Goal: Browse casually: Explore the website without a specific task or goal

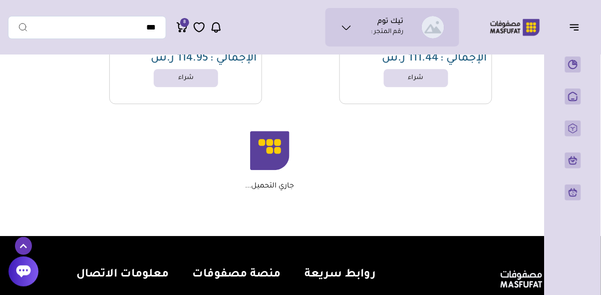
scroll to position [11650, 0]
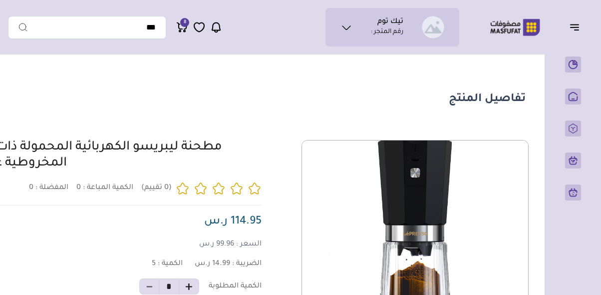
scroll to position [0, -56]
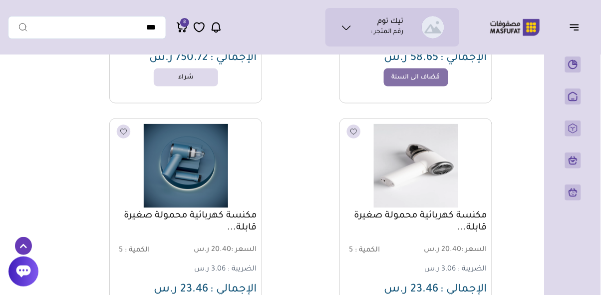
scroll to position [293, 0]
click at [180, 22] on icon at bounding box center [182, 27] width 12 height 12
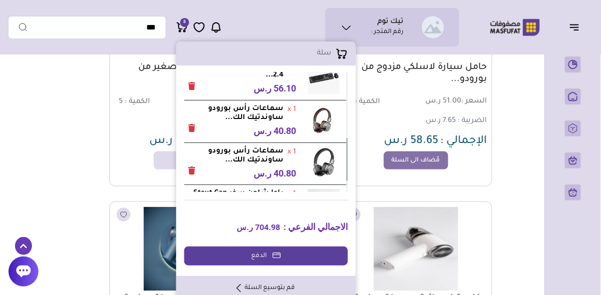
scroll to position [183, 0]
click at [279, 127] on span "40.80 ر.س" at bounding box center [275, 130] width 42 height 10
click at [275, 118] on strong "سماعات رأس بورودو ساوندتيك الك..." at bounding box center [233, 113] width 99 height 18
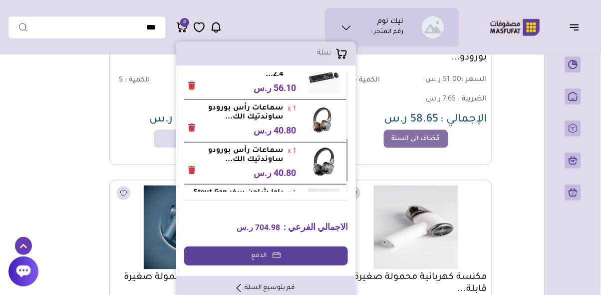
scroll to position [257, 0]
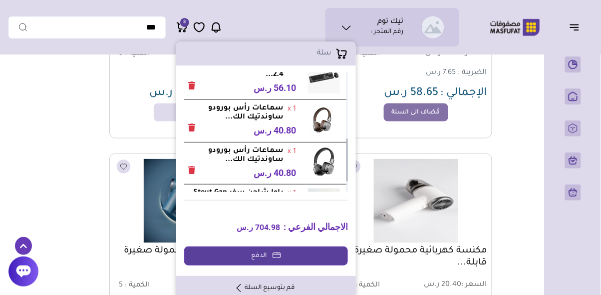
click at [312, 135] on div "x 1 سماعات رأس بورودو ساوندتيك الك..." at bounding box center [266, 121] width 164 height 42
click at [319, 121] on img at bounding box center [324, 120] width 32 height 32
click at [313, 122] on img at bounding box center [324, 120] width 32 height 32
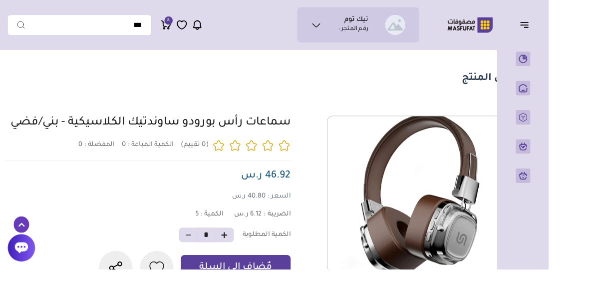
scroll to position [10, -56]
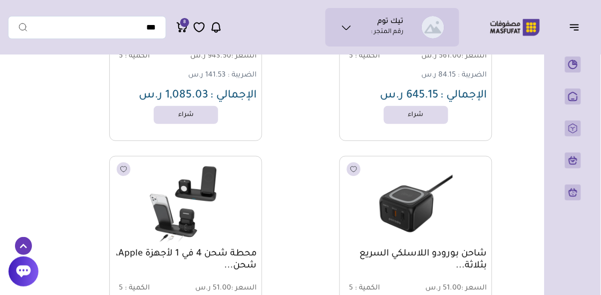
scroll to position [1181, 0]
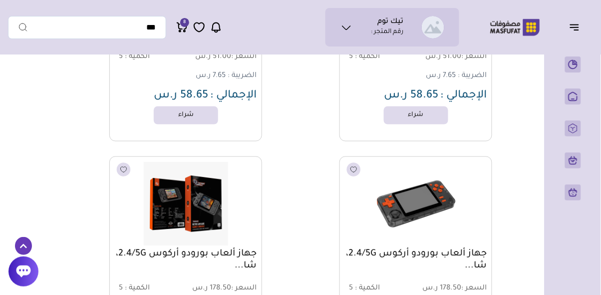
click at [307, 274] on div "جهاز ألعاب بورودو أركوس 2.4/5G، شا... السعر : 178.50 ر.س الكمية : 5 الضريبة : 2…" at bounding box center [385, 264] width 215 height 217
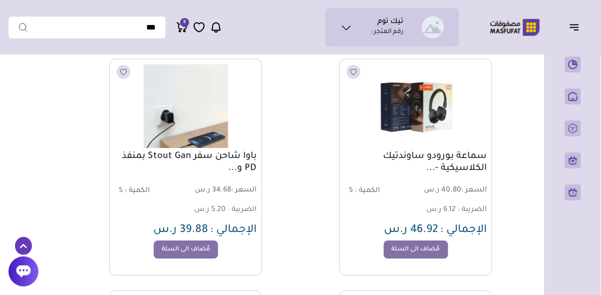
scroll to position [3133, 0]
click at [399, 99] on img at bounding box center [416, 106] width 141 height 84
click at [461, 163] on link "سماعة بورودو ساوندتيك الكلاسيكية -..." at bounding box center [416, 163] width 142 height 24
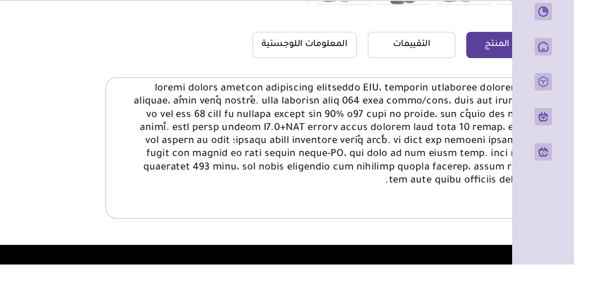
scroll to position [298, -56]
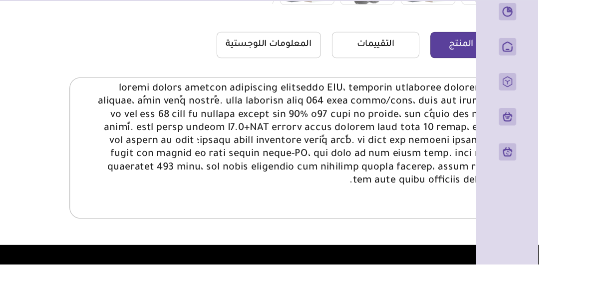
click at [513, 250] on div at bounding box center [377, 188] width 409 height 129
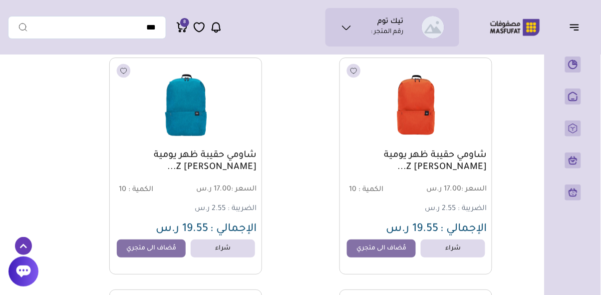
scroll to position [2427, 0]
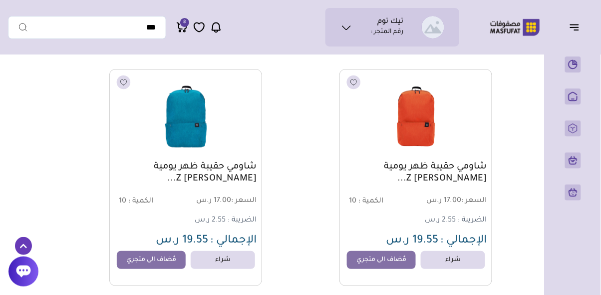
click at [192, 115] on img at bounding box center [185, 116] width 141 height 84
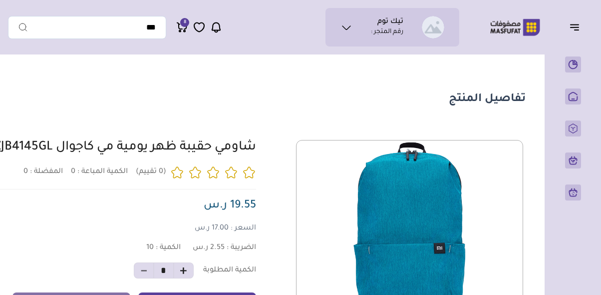
scroll to position [0, -79]
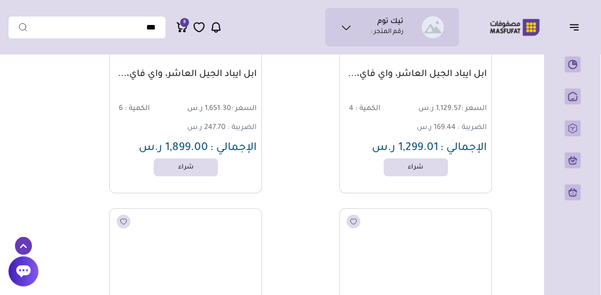
scroll to position [15505, 0]
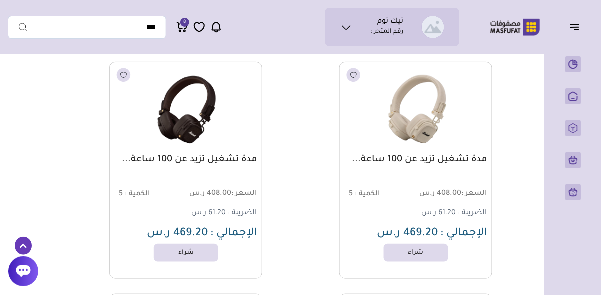
scroll to position [17951, 0]
